Goal: Task Accomplishment & Management: Manage account settings

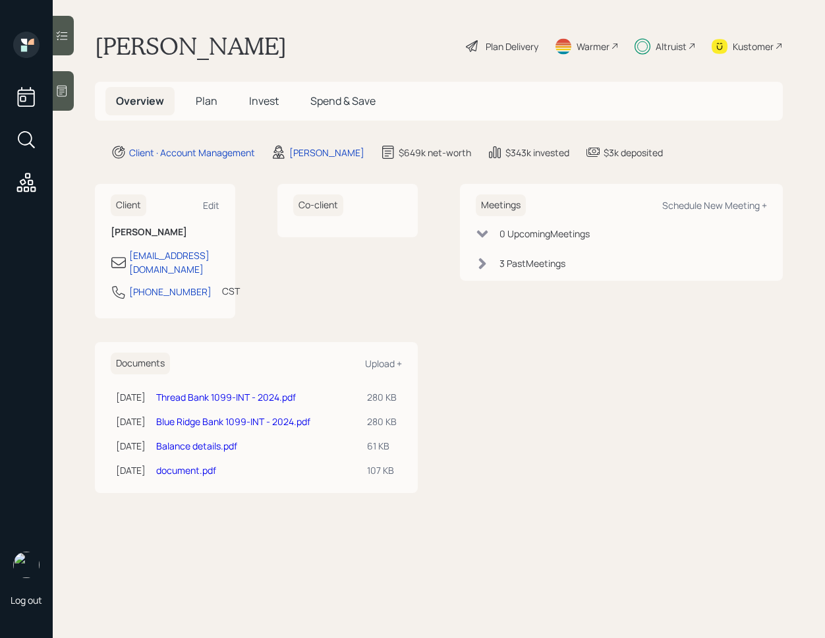
click at [260, 102] on span "Invest" at bounding box center [264, 101] width 30 height 15
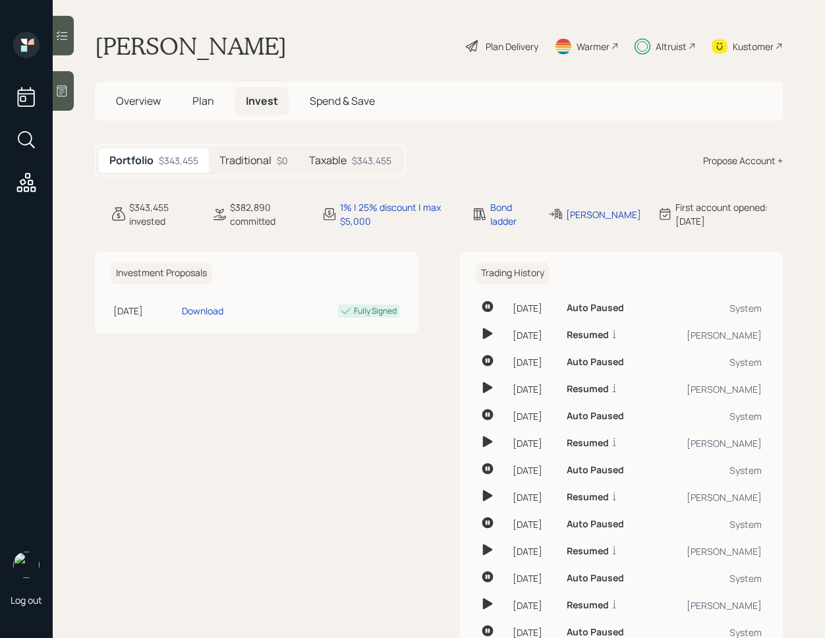
click at [324, 159] on h5 "Taxable" at bounding box center [328, 160] width 38 height 13
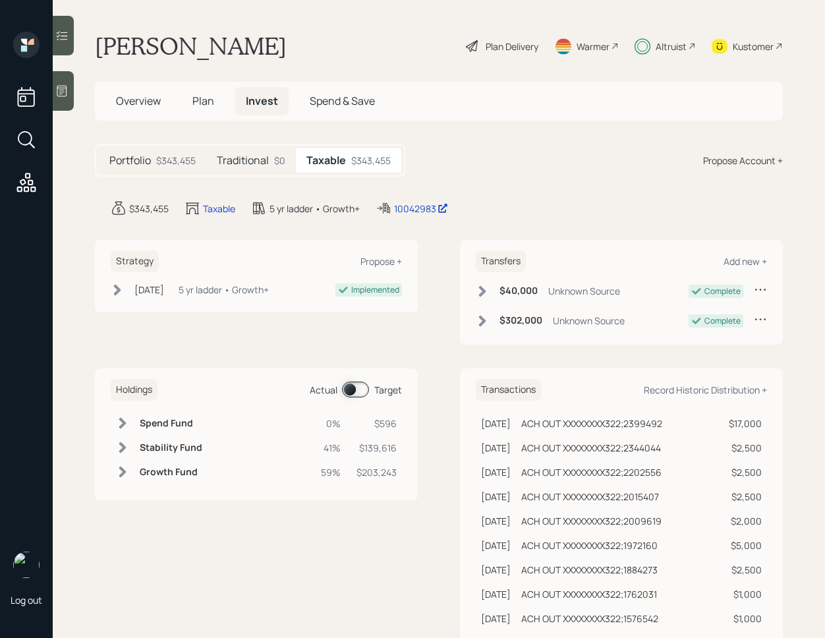
click at [349, 388] on span at bounding box center [355, 390] width 27 height 16
click at [61, 36] on icon at bounding box center [61, 35] width 13 height 13
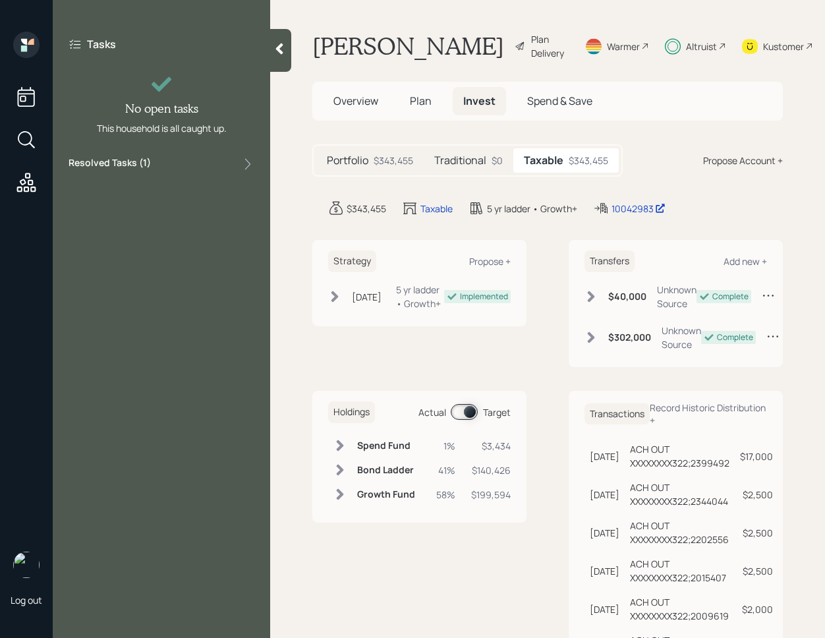
click at [198, 171] on div "Resolved Tasks ( 1 )" at bounding box center [162, 164] width 186 height 16
click at [198, 170] on div "Resolved Tasks ( 1 )" at bounding box center [162, 164] width 186 height 16
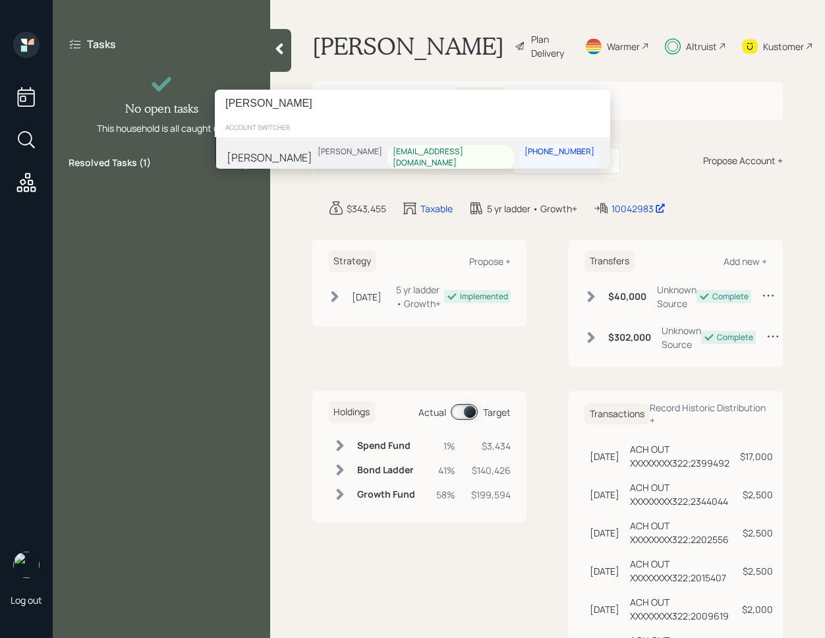
type input "[PERSON_NAME]"
click at [275, 151] on div "[PERSON_NAME]" at bounding box center [270, 157] width 86 height 16
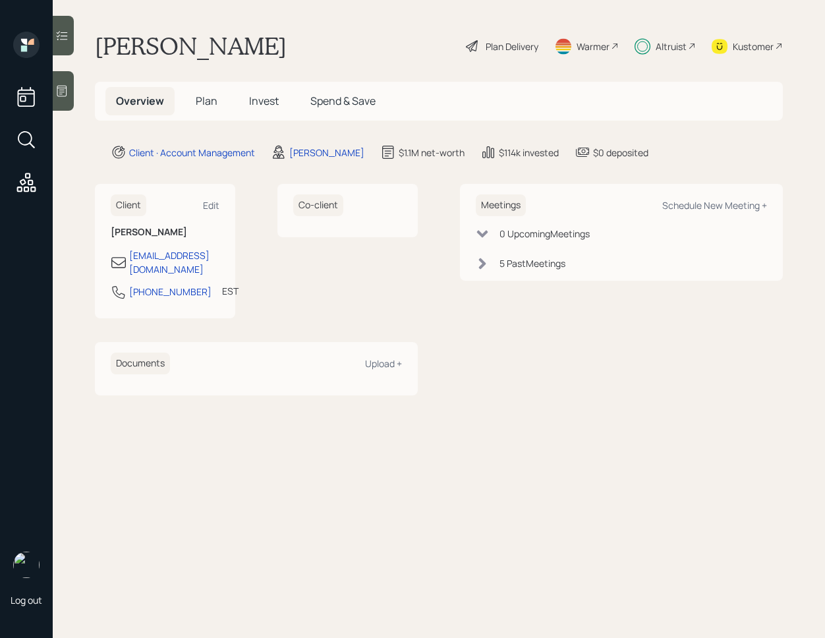
click at [69, 41] on div at bounding box center [63, 36] width 21 height 40
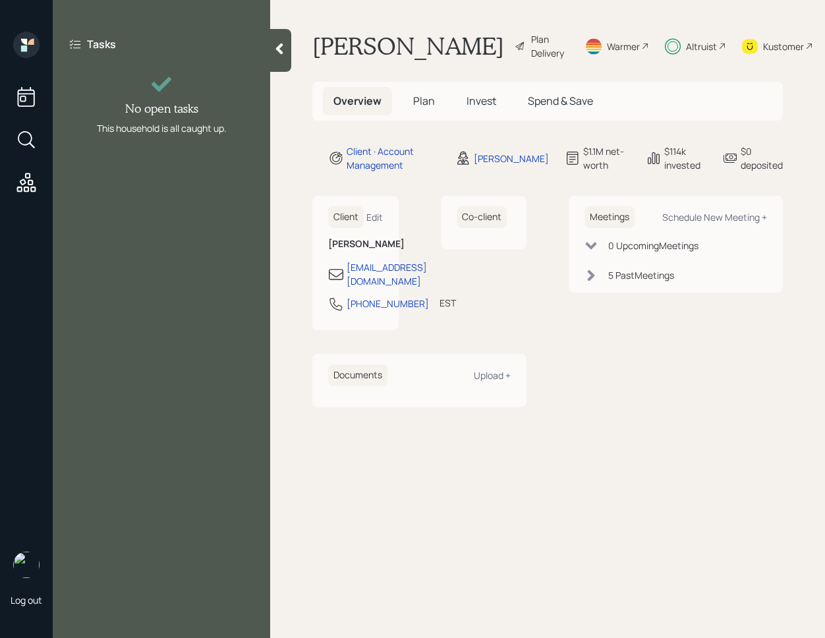
click at [289, 45] on div at bounding box center [280, 50] width 21 height 43
